Goal: Transaction & Acquisition: Download file/media

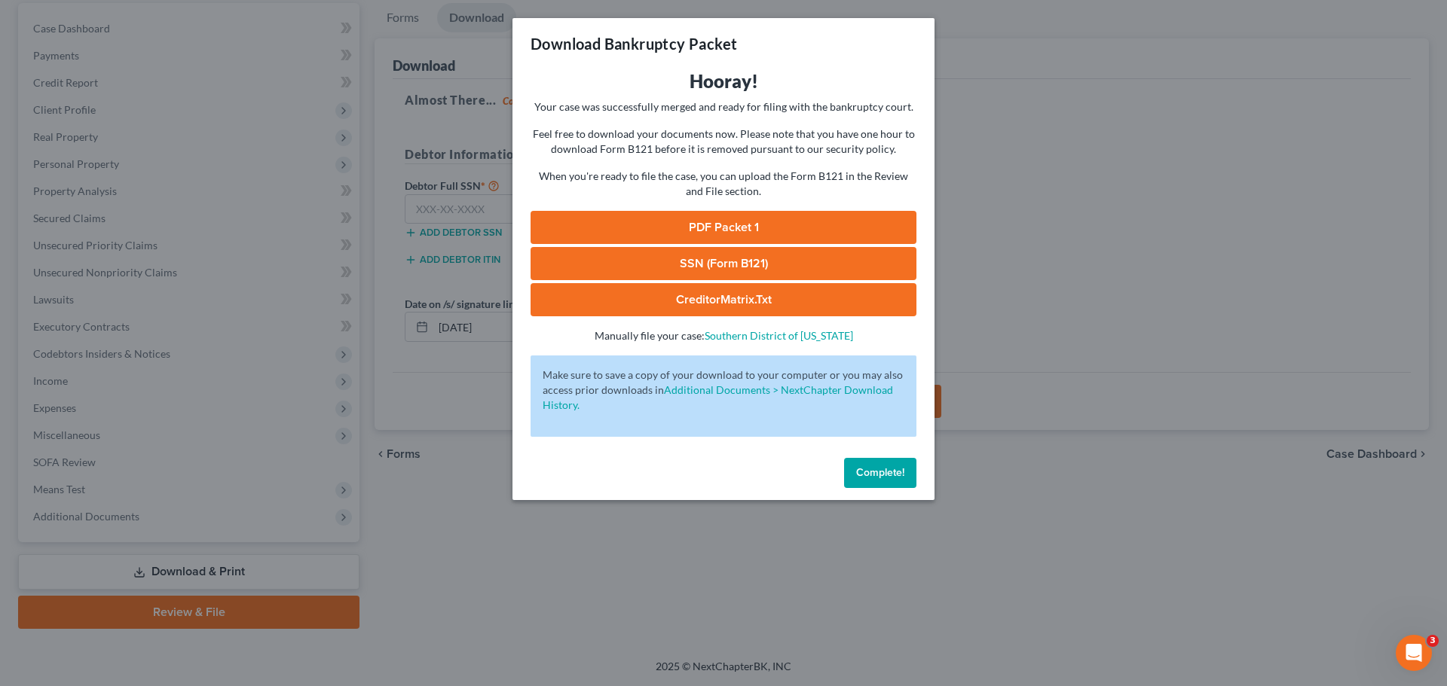
click at [879, 494] on div "Complete!" at bounding box center [723, 476] width 422 height 48
click at [886, 475] on span "Complete!" at bounding box center [880, 472] width 48 height 13
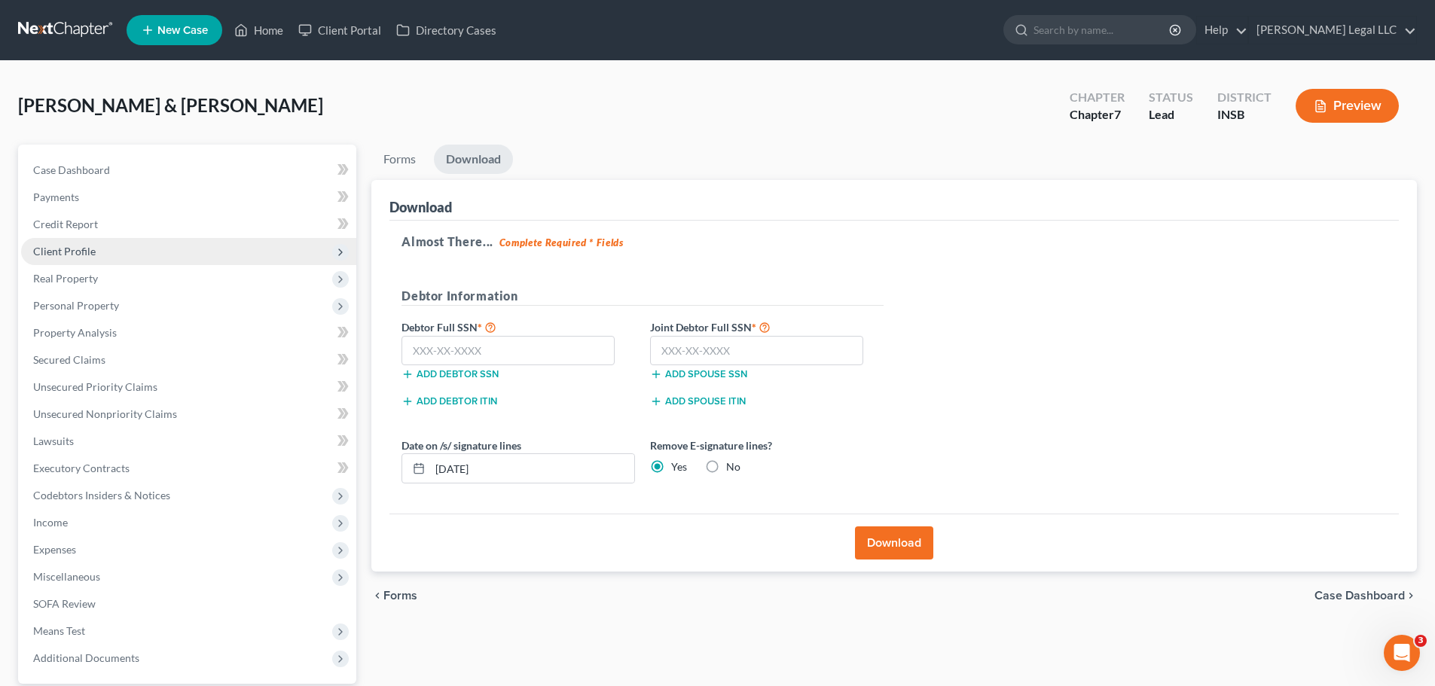
click at [64, 245] on span "Client Profile" at bounding box center [64, 251] width 63 height 13
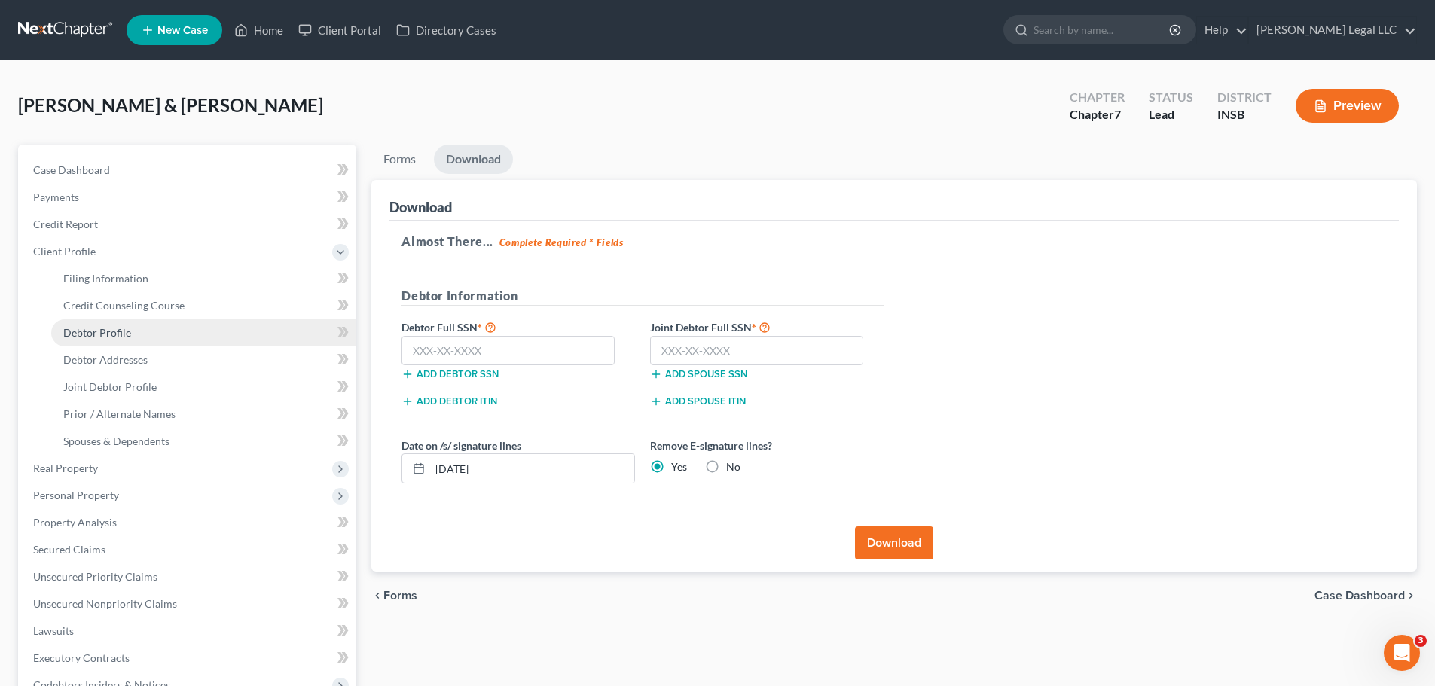
click at [75, 336] on span "Debtor Profile" at bounding box center [97, 332] width 68 height 13
select select "1"
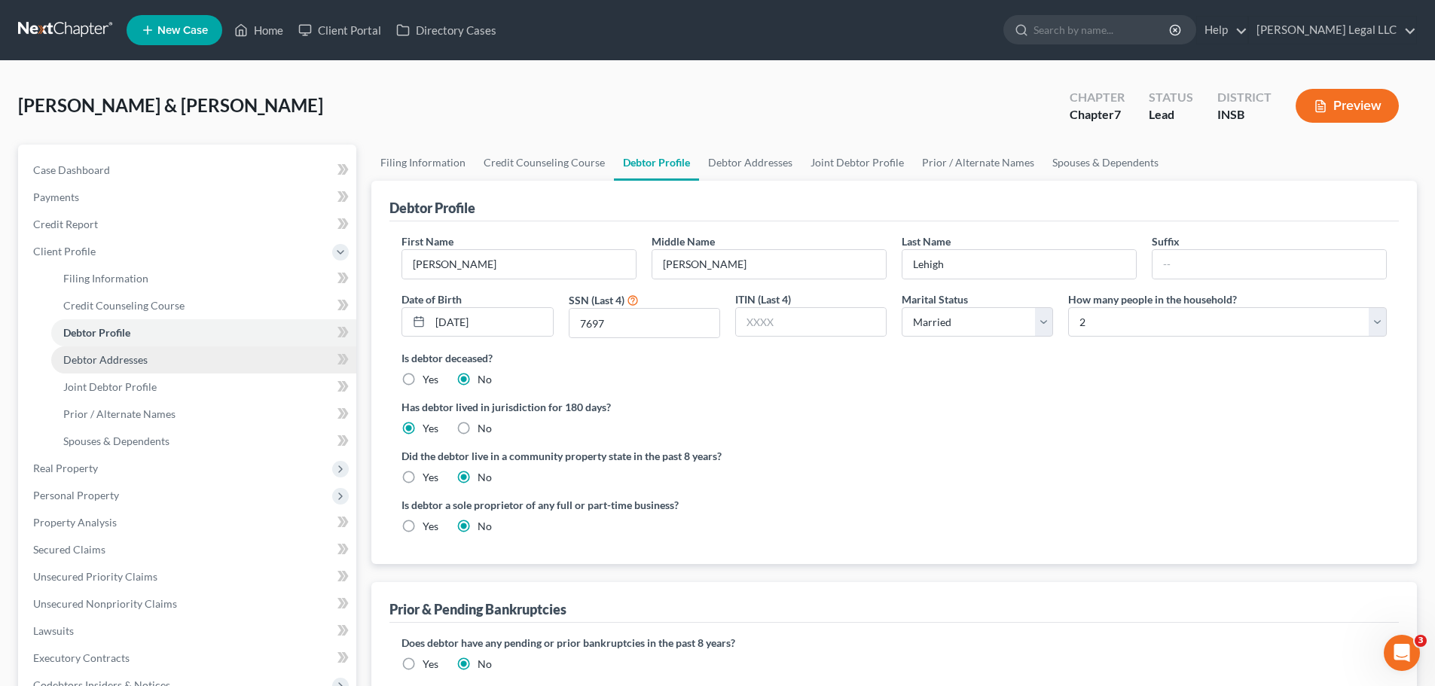
click at [84, 356] on span "Debtor Addresses" at bounding box center [105, 359] width 84 height 13
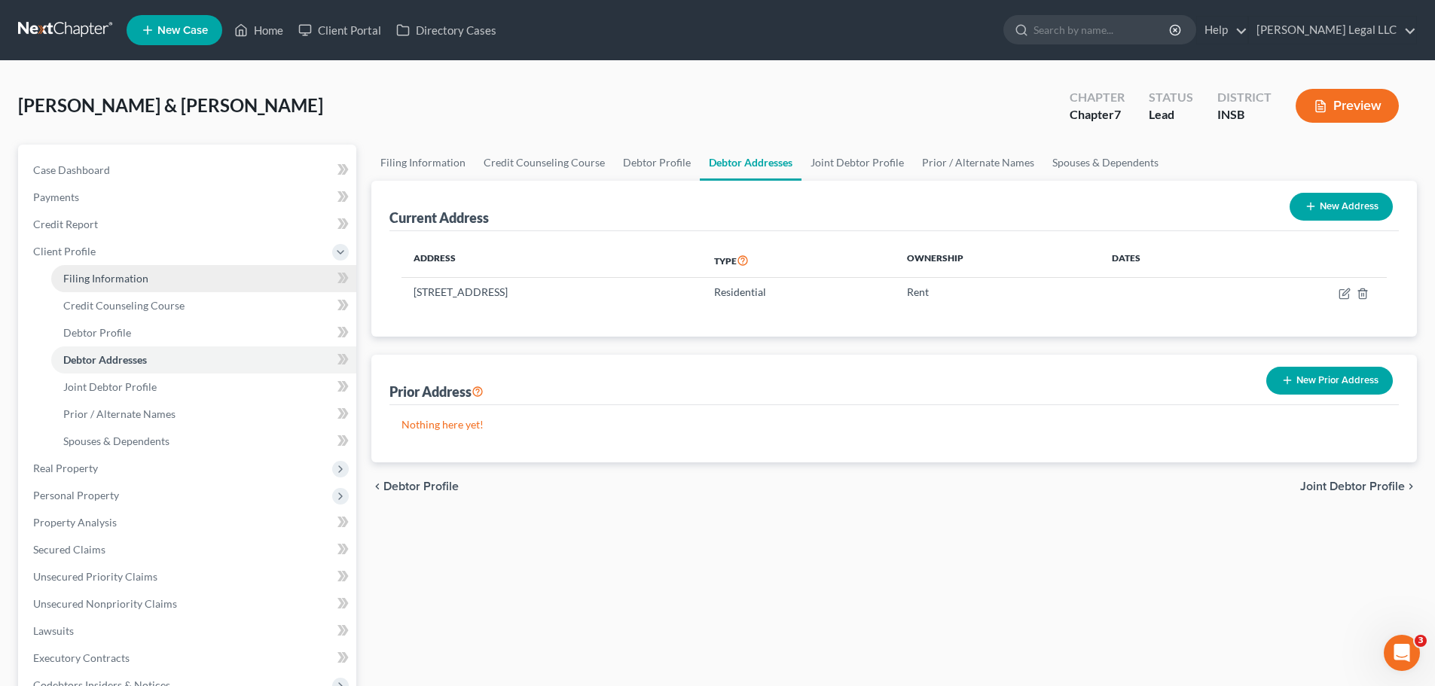
click at [105, 266] on link "Filing Information" at bounding box center [203, 278] width 305 height 27
select select "1"
select select "0"
select select "28"
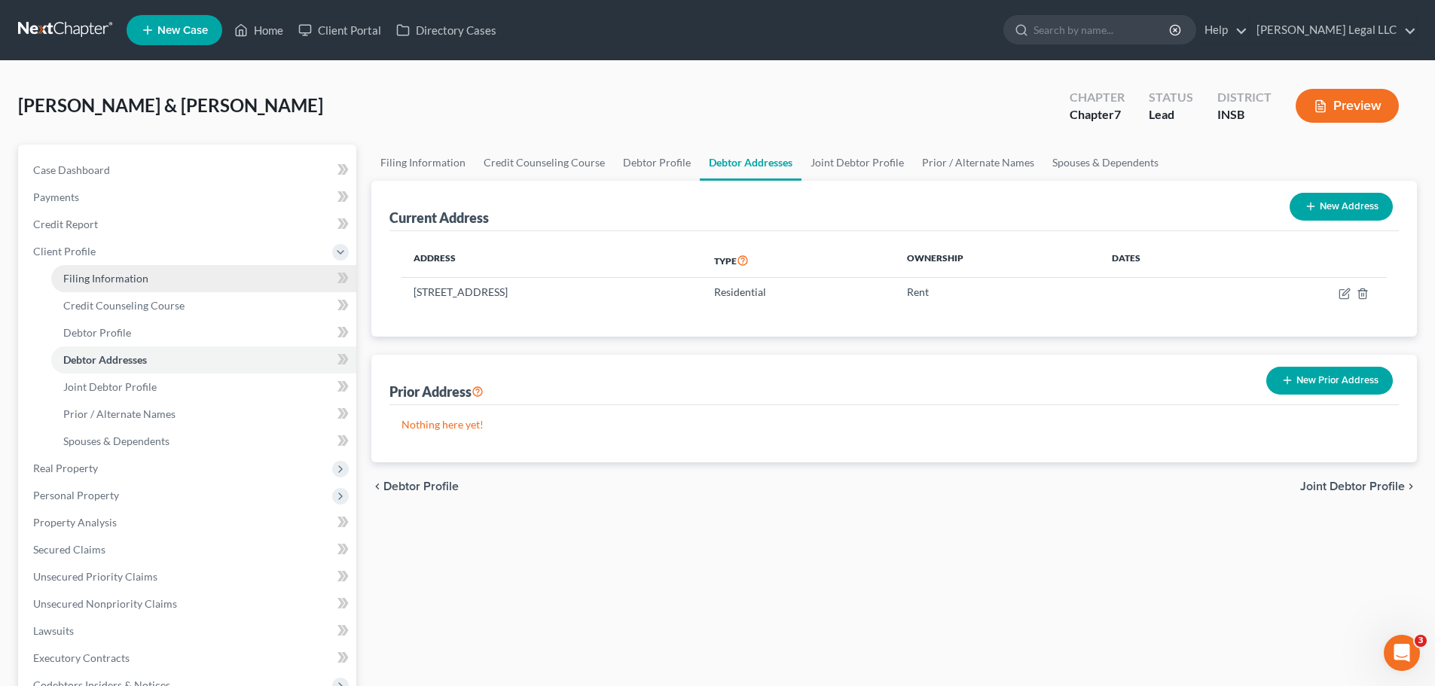
select select "15"
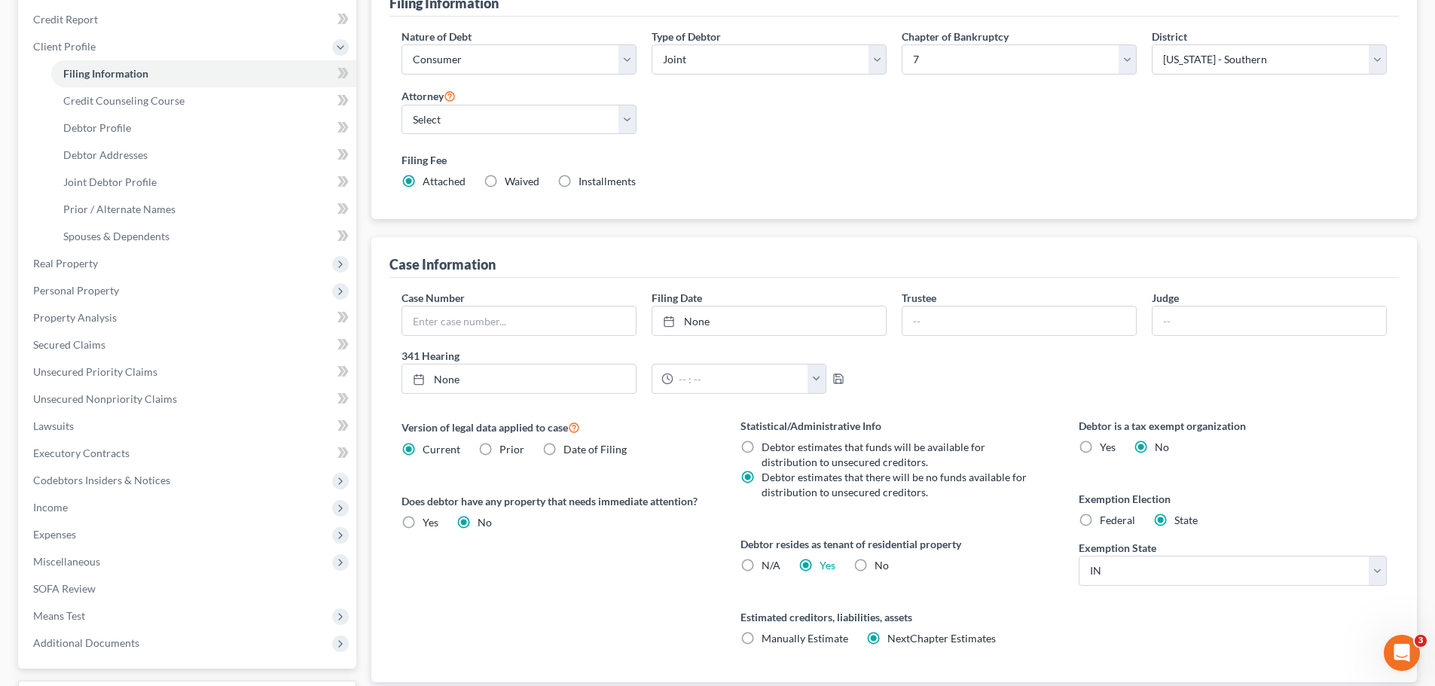
scroll to position [226, 0]
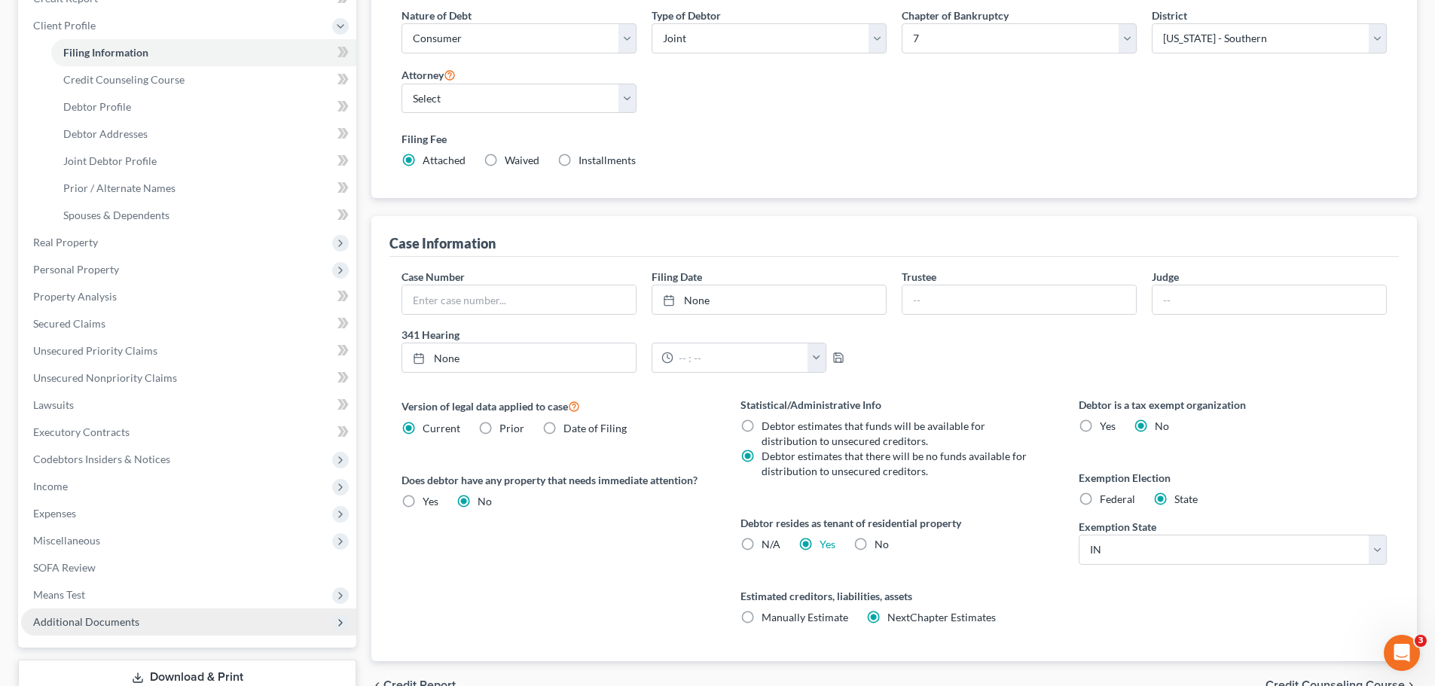
click at [77, 621] on span "Additional Documents" at bounding box center [86, 622] width 106 height 13
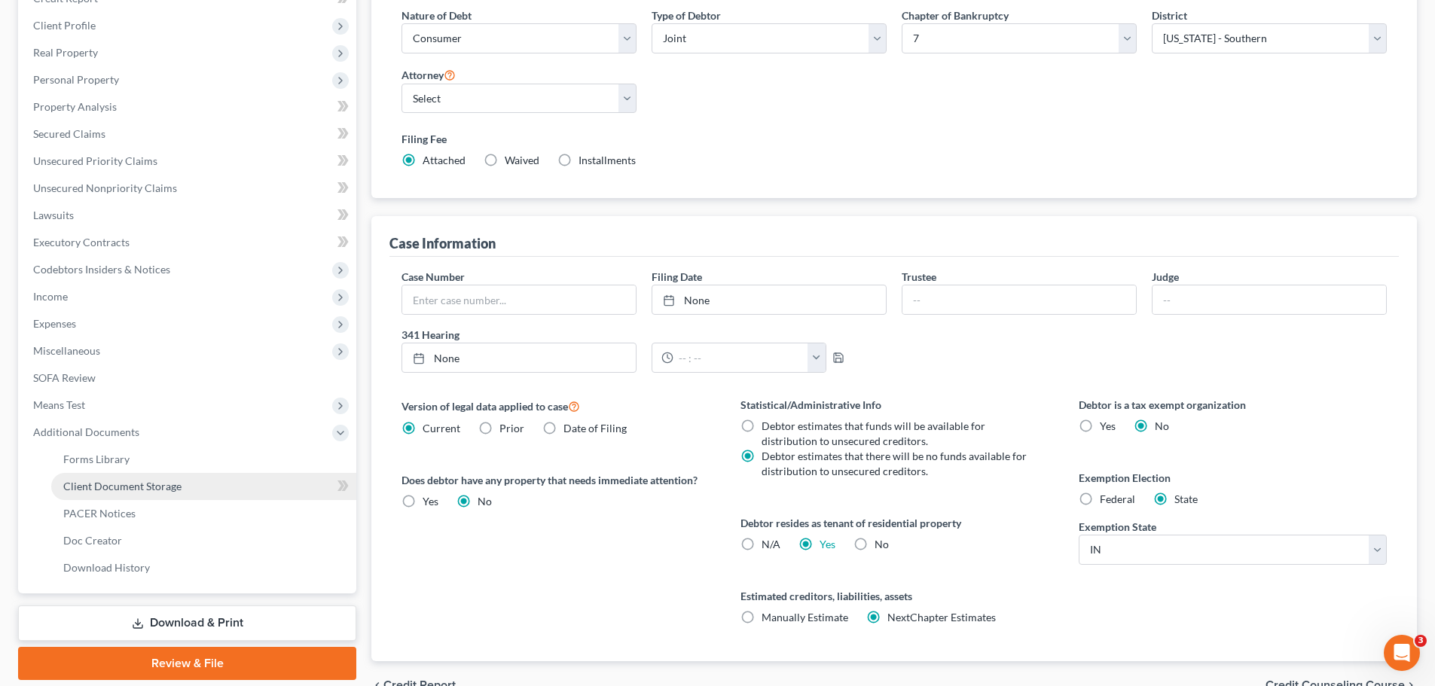
click at [138, 482] on span "Client Document Storage" at bounding box center [122, 486] width 118 height 13
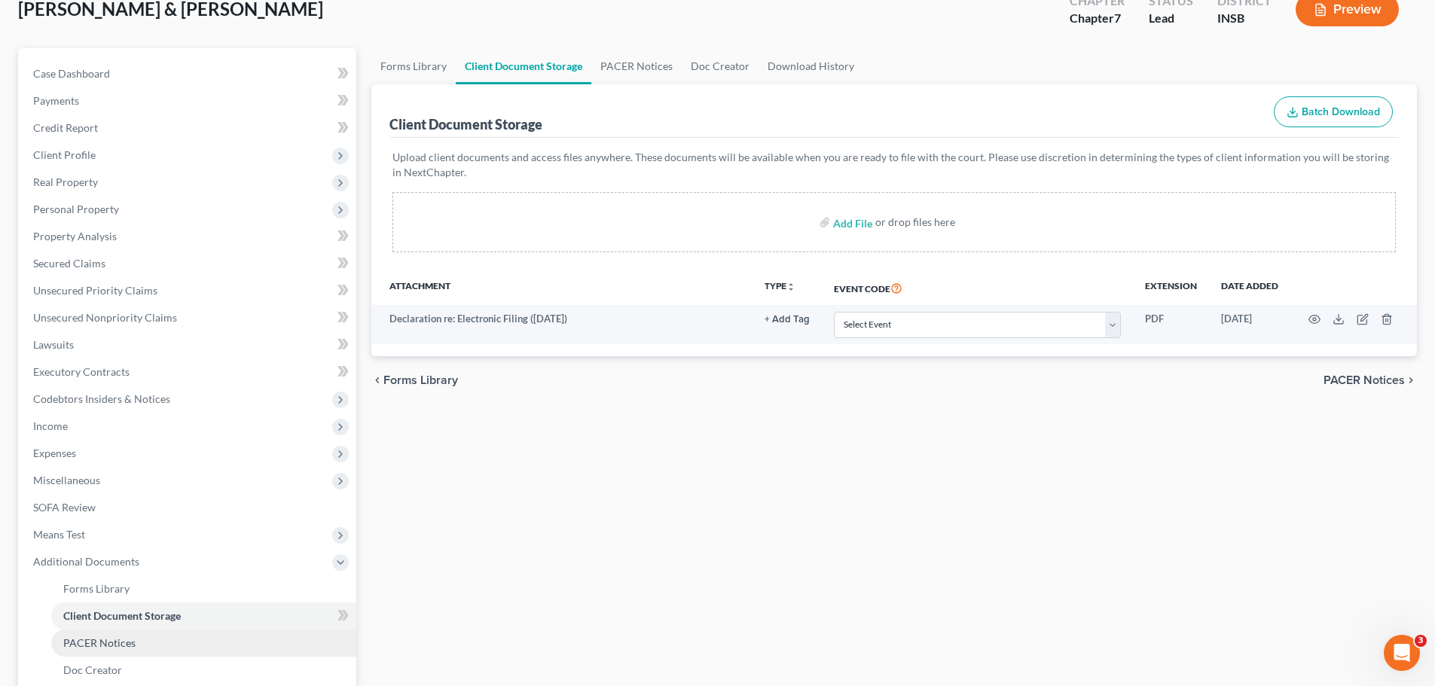
scroll to position [277, 0]
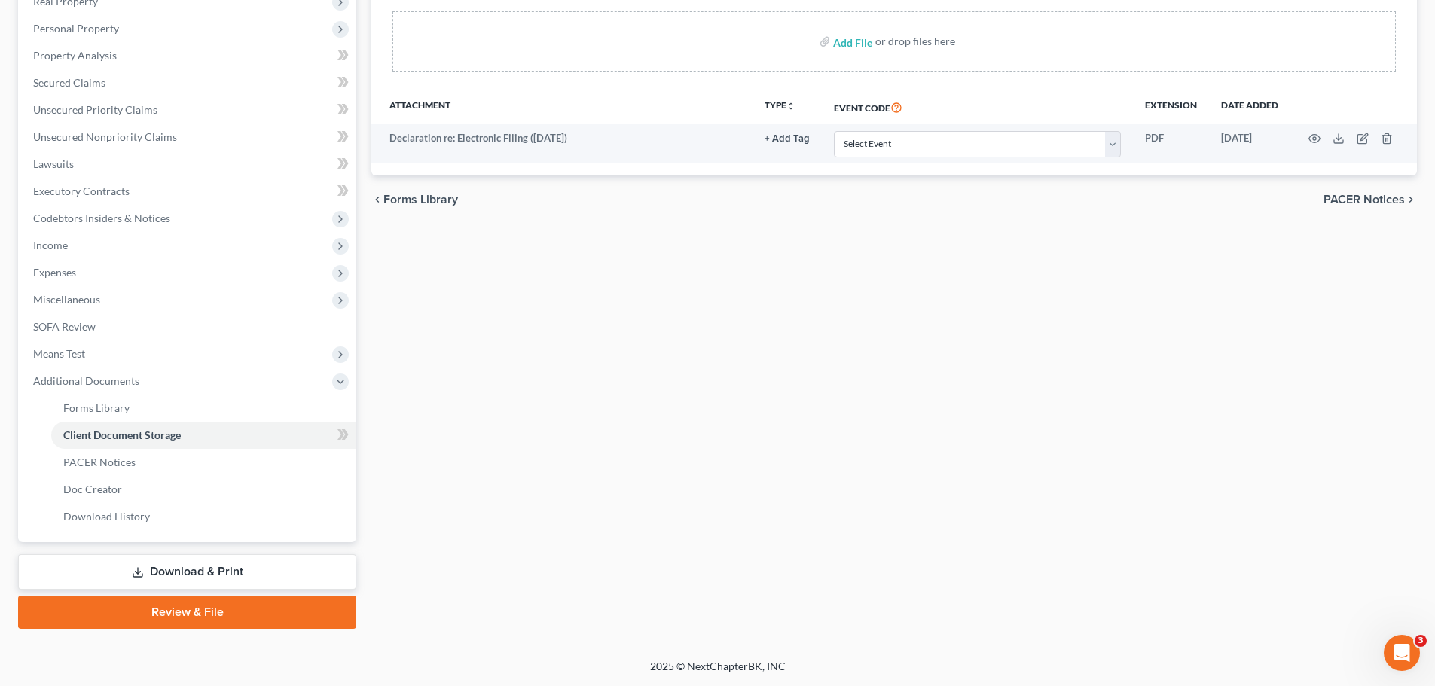
click at [130, 559] on link "Download & Print" at bounding box center [187, 572] width 338 height 35
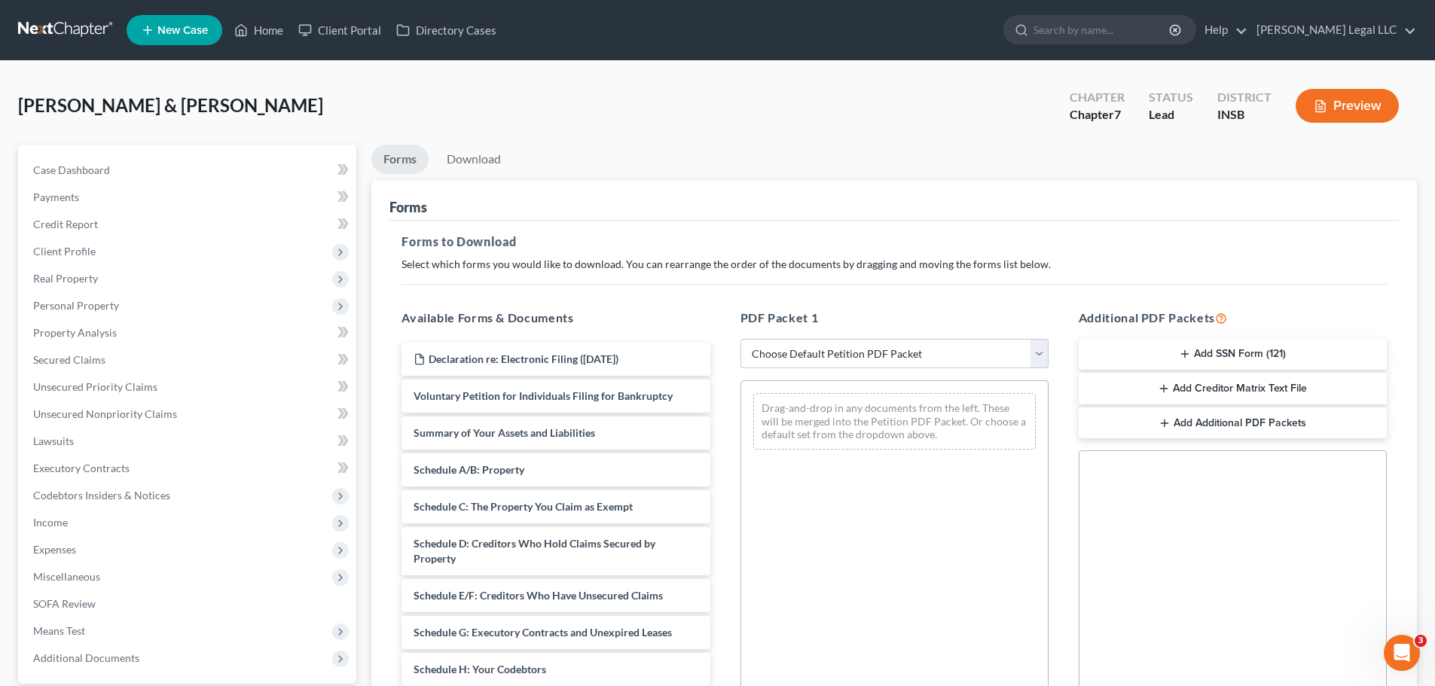
click at [821, 344] on select "Choose Default Petition PDF Packet Complete Bankruptcy Petition (all forms and …" at bounding box center [895, 354] width 308 height 30
select select "3"
click at [741, 339] on select "Choose Default Petition PDF Packet Complete Bankruptcy Petition (all forms and …" at bounding box center [895, 354] width 308 height 30
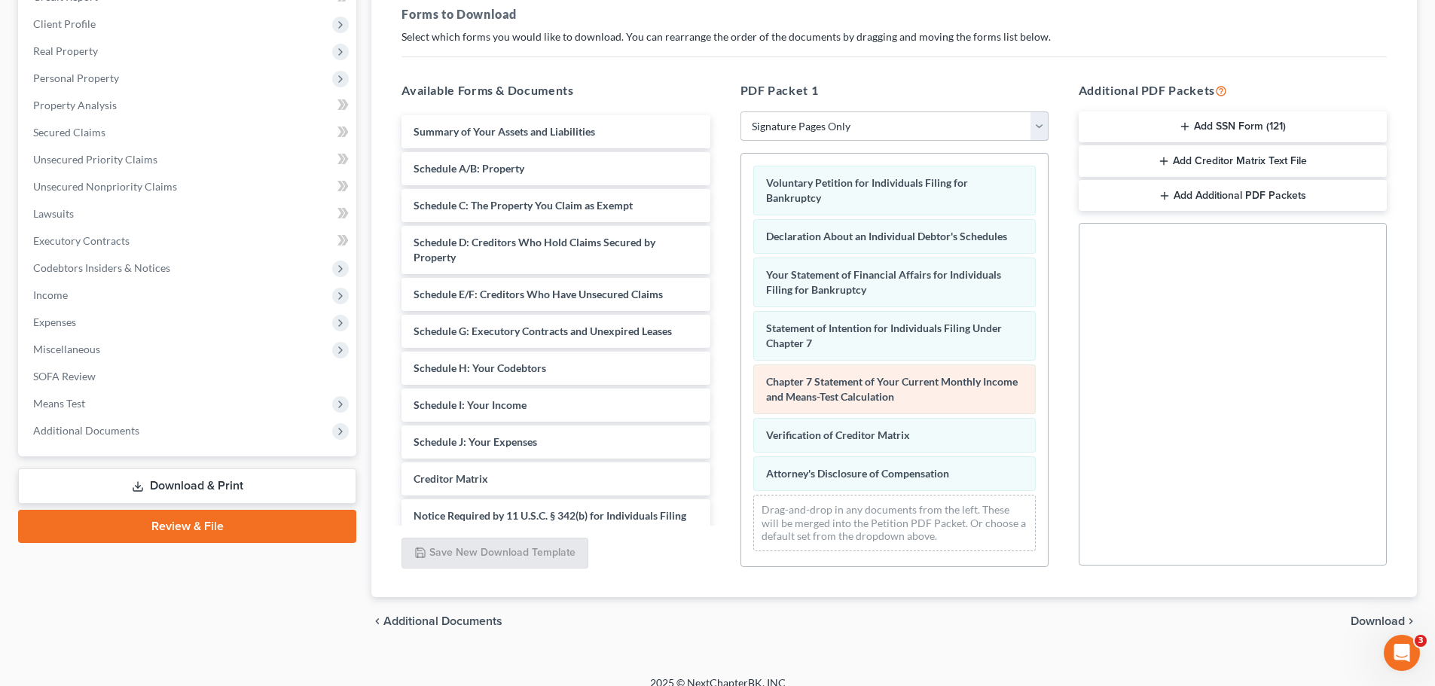
scroll to position [244, 0]
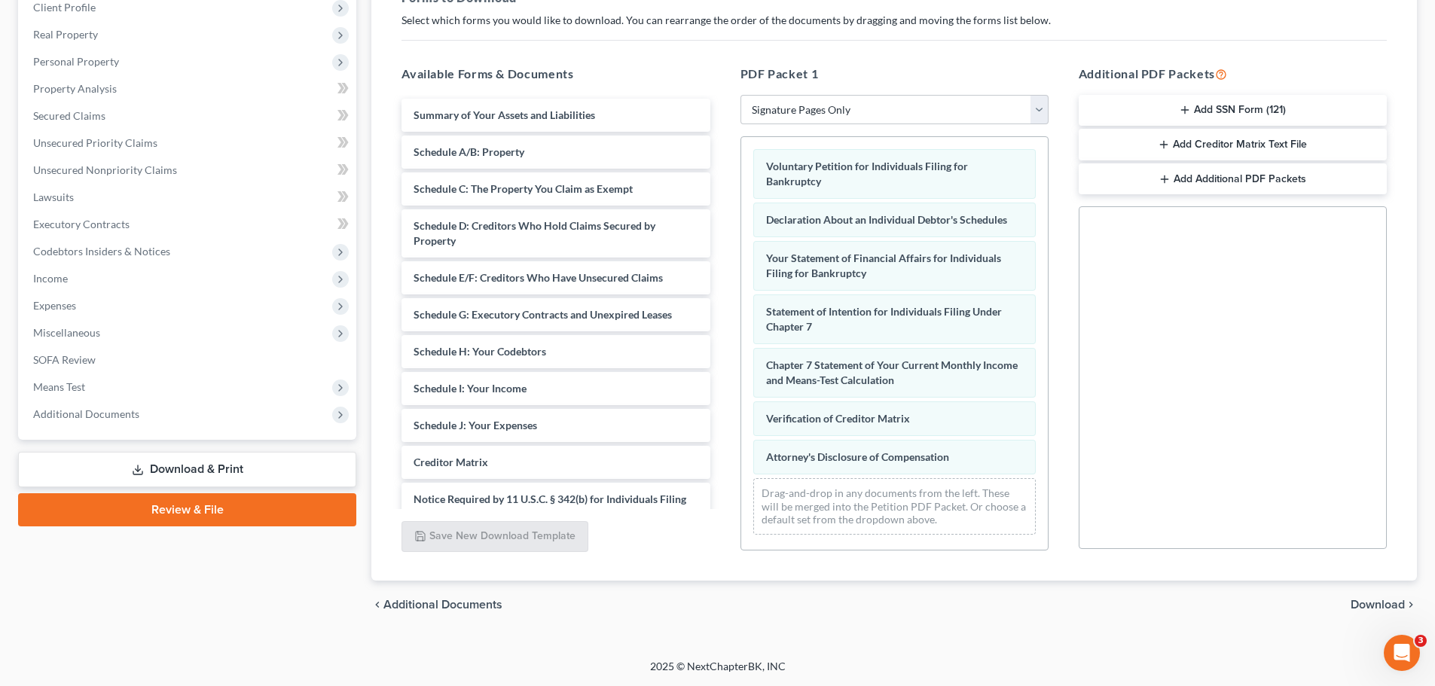
click at [1380, 603] on span "Download" at bounding box center [1378, 605] width 54 height 12
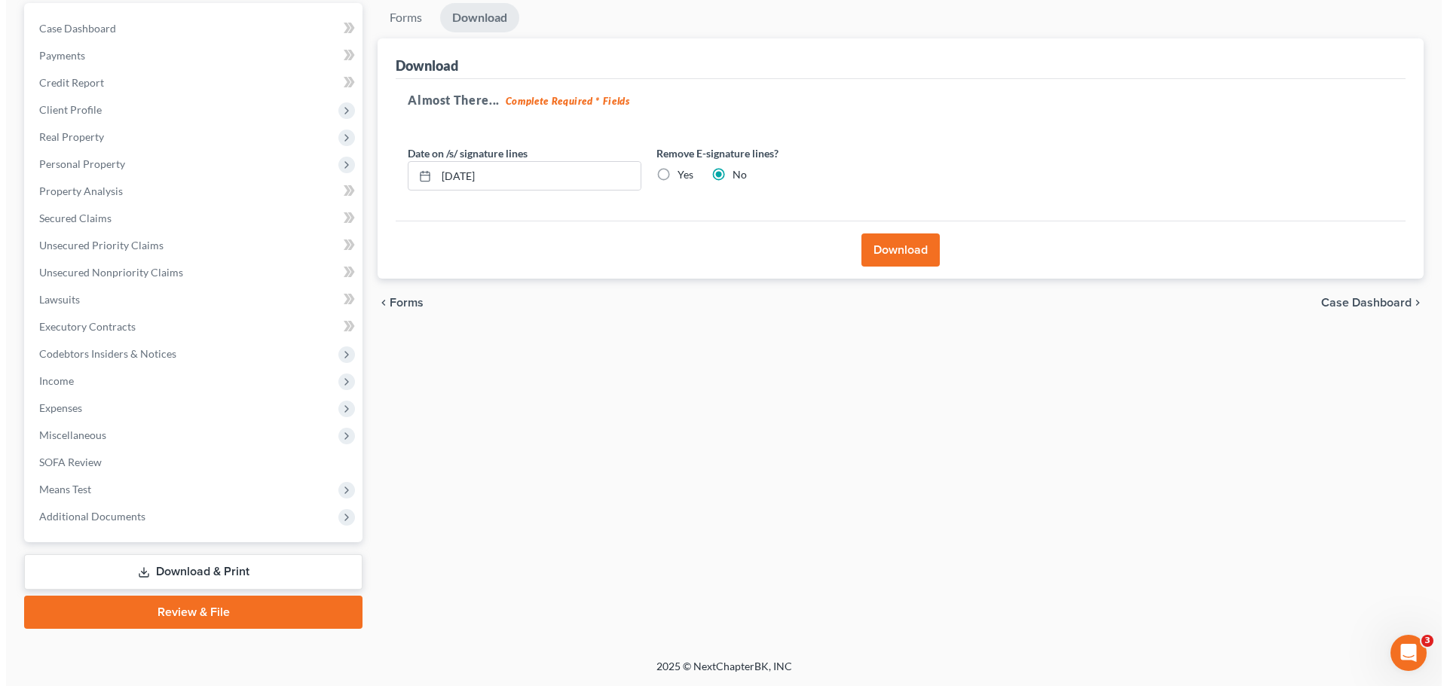
scroll to position [142, 0]
click at [671, 178] on label "Yes" at bounding box center [679, 174] width 16 height 15
click at [677, 177] on input "Yes" at bounding box center [682, 172] width 10 height 10
radio input "true"
drag, startPoint x: 718, startPoint y: 176, endPoint x: 728, endPoint y: 181, distance: 11.1
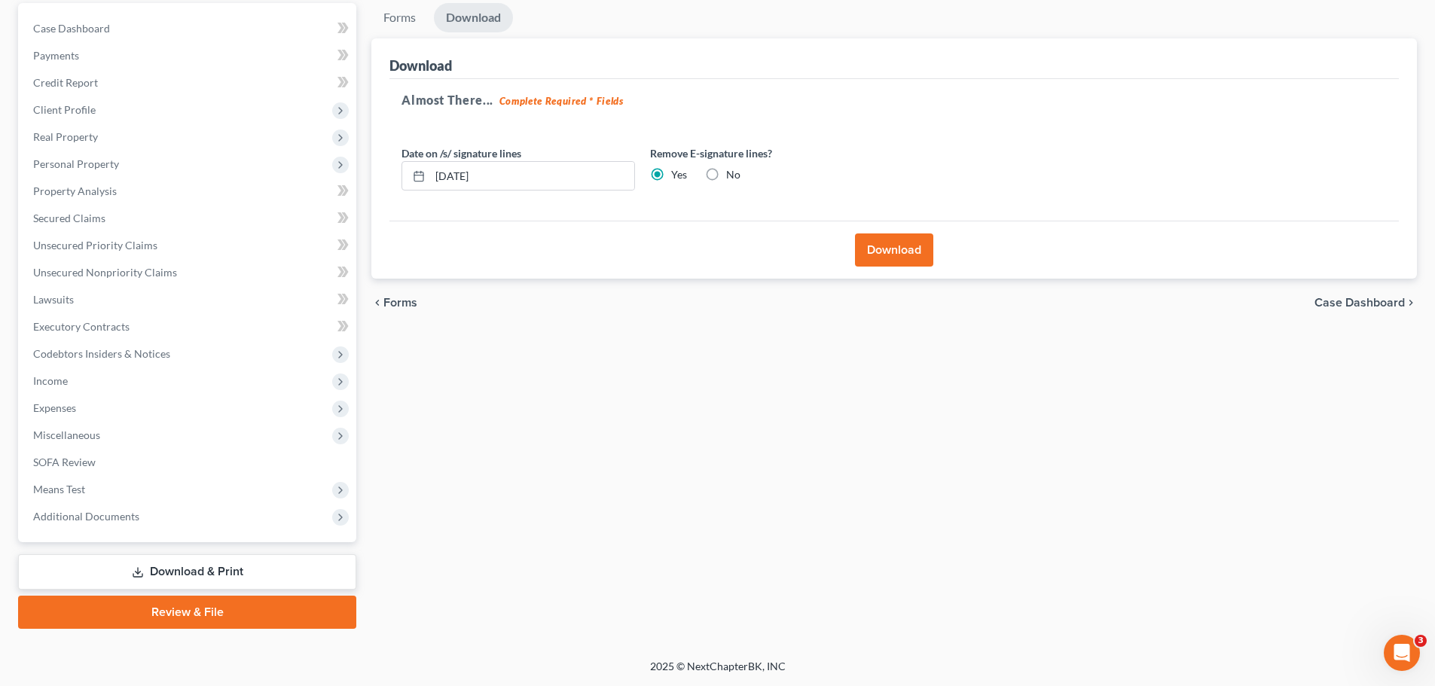
click at [726, 175] on label "No" at bounding box center [733, 174] width 14 height 15
click at [732, 175] on input "No" at bounding box center [737, 172] width 10 height 10
radio input "true"
click at [671, 168] on label "Yes" at bounding box center [679, 174] width 16 height 15
click at [677, 168] on input "Yes" at bounding box center [682, 172] width 10 height 10
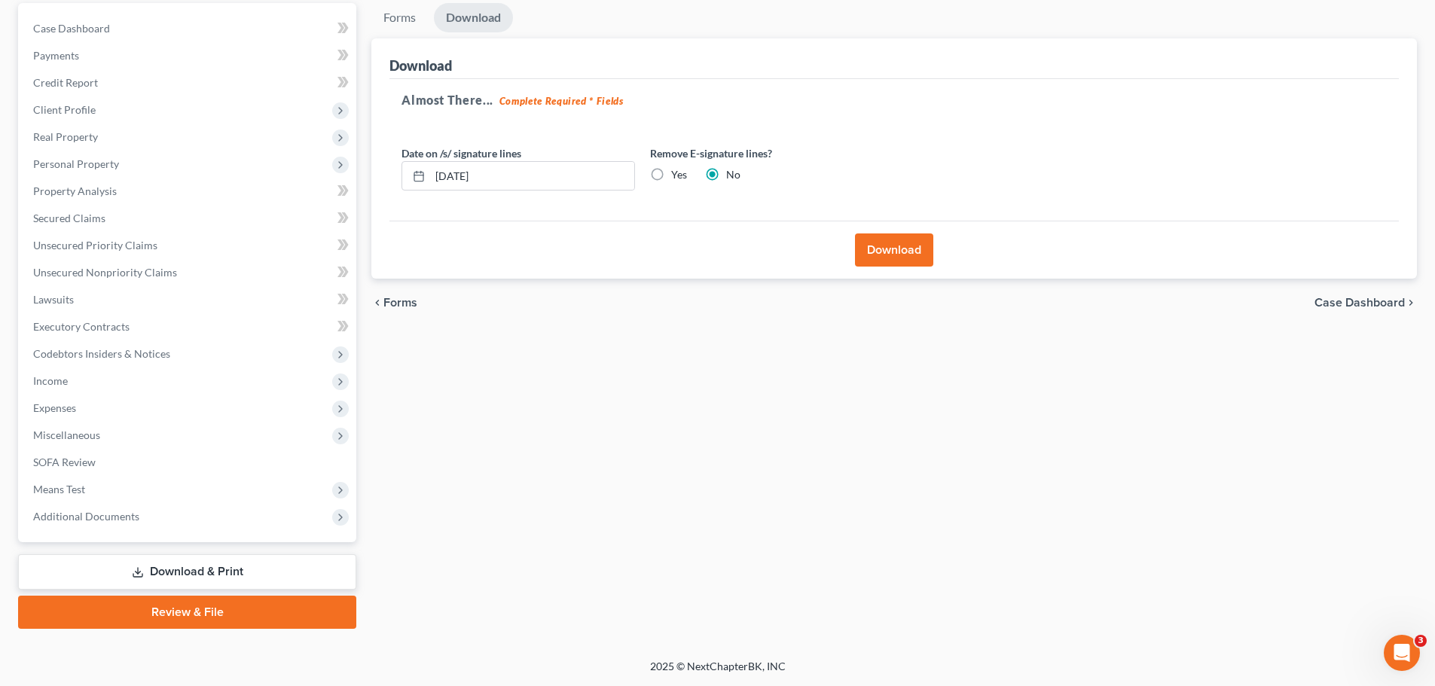
radio input "true"
radio input "false"
click at [885, 249] on button "Download" at bounding box center [894, 250] width 78 height 33
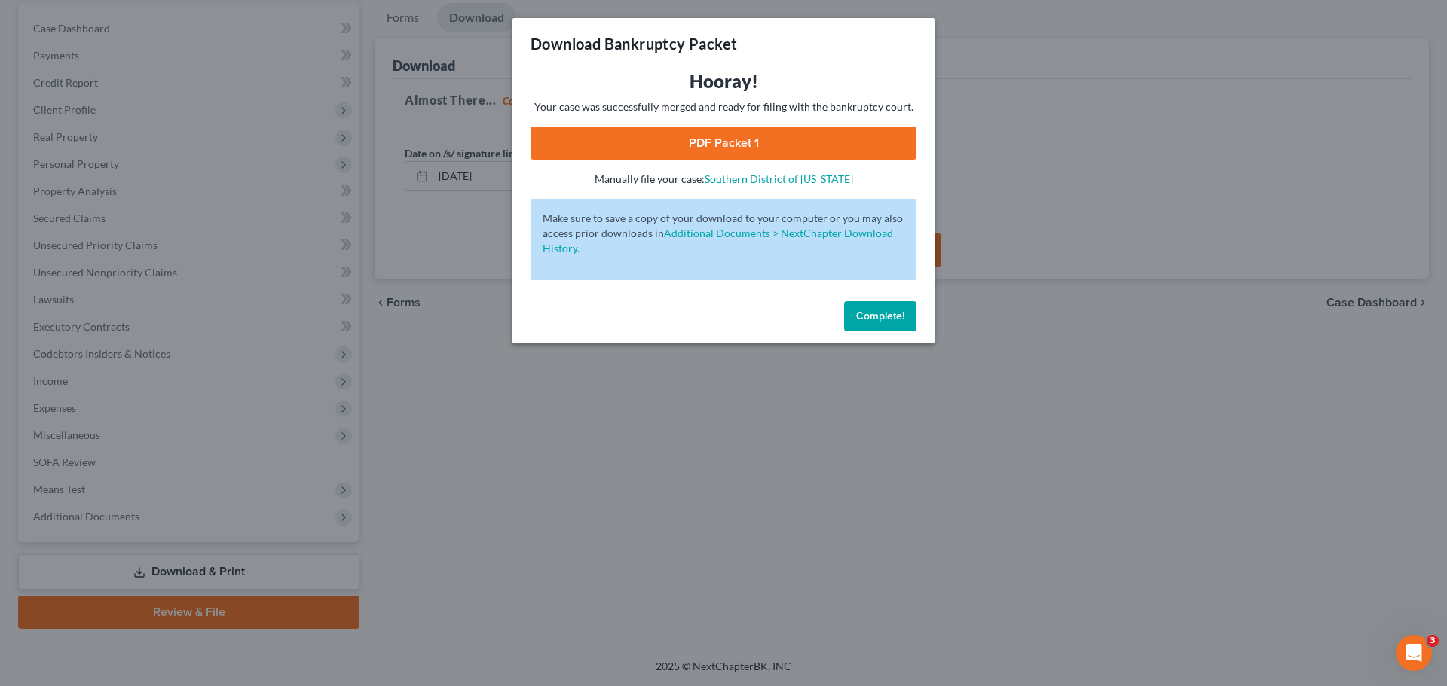
click at [758, 142] on link "PDF Packet 1" at bounding box center [723, 143] width 386 height 33
